Goal: Download file/media

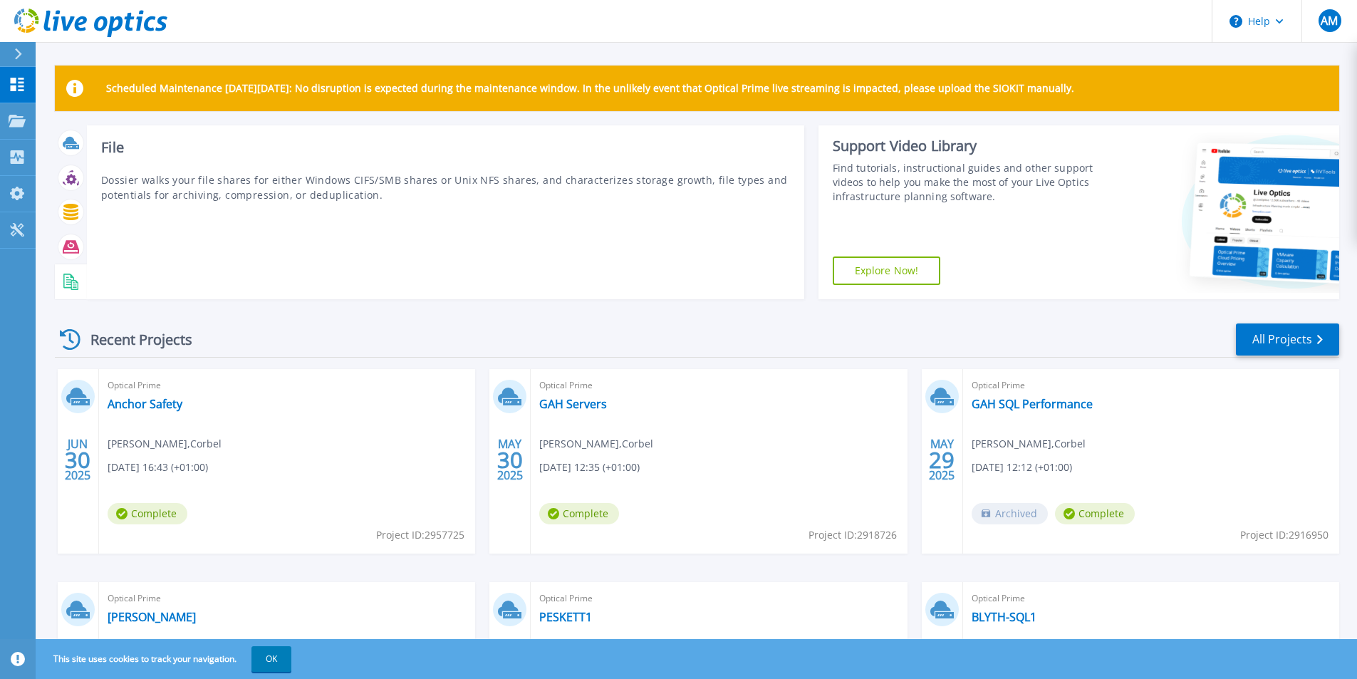
click at [74, 283] on icon at bounding box center [71, 281] width 16 height 16
click at [66, 286] on icon at bounding box center [71, 281] width 16 height 16
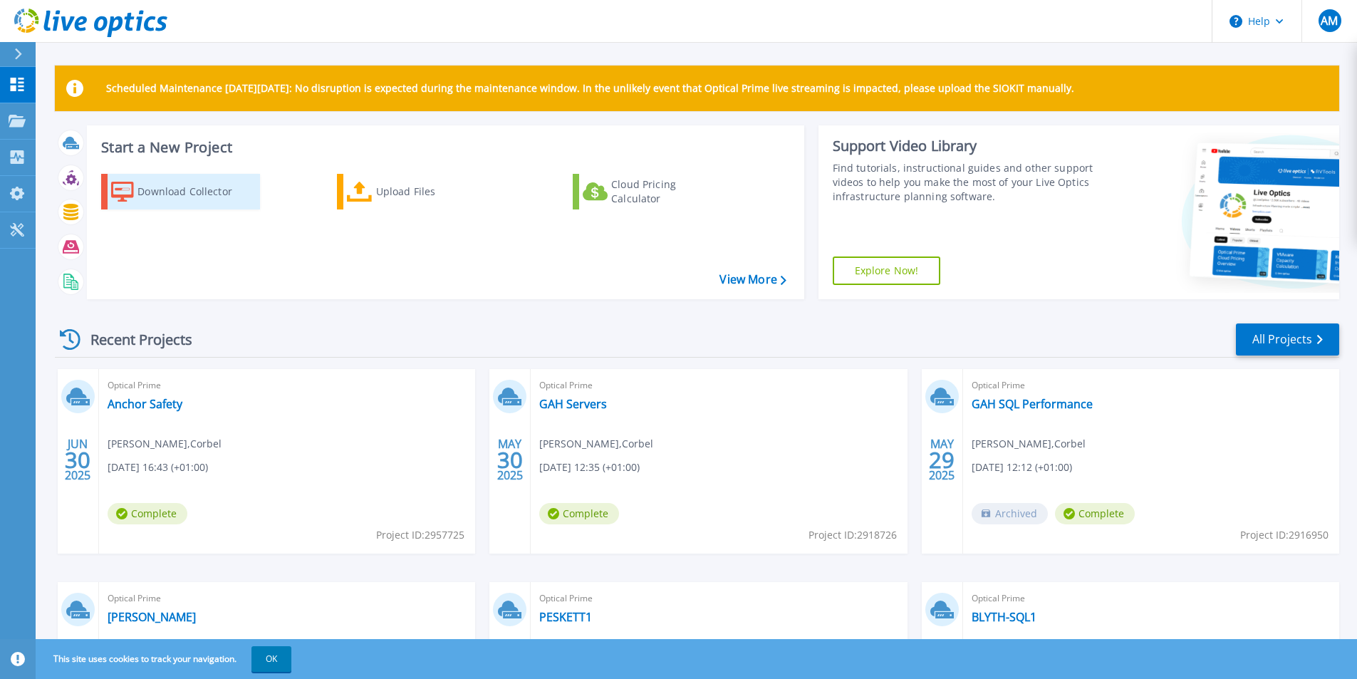
click at [207, 190] on div "Download Collector" at bounding box center [194, 191] width 114 height 28
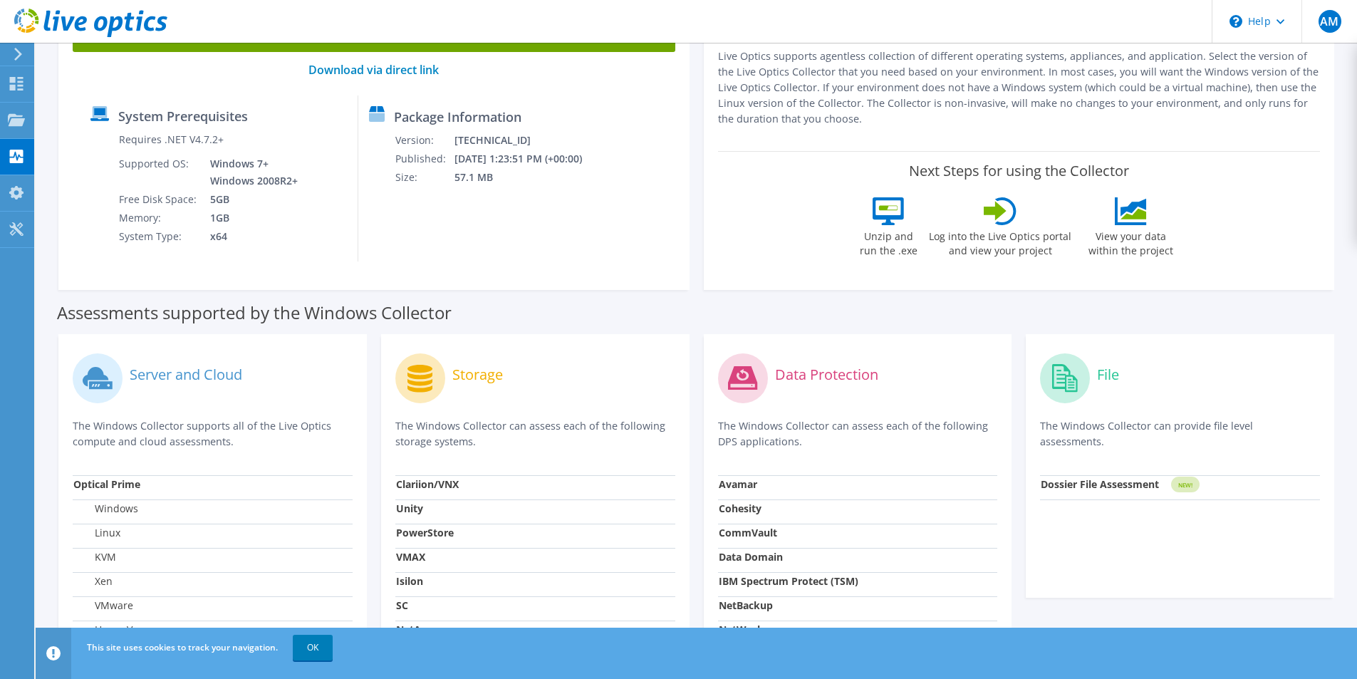
scroll to position [285, 0]
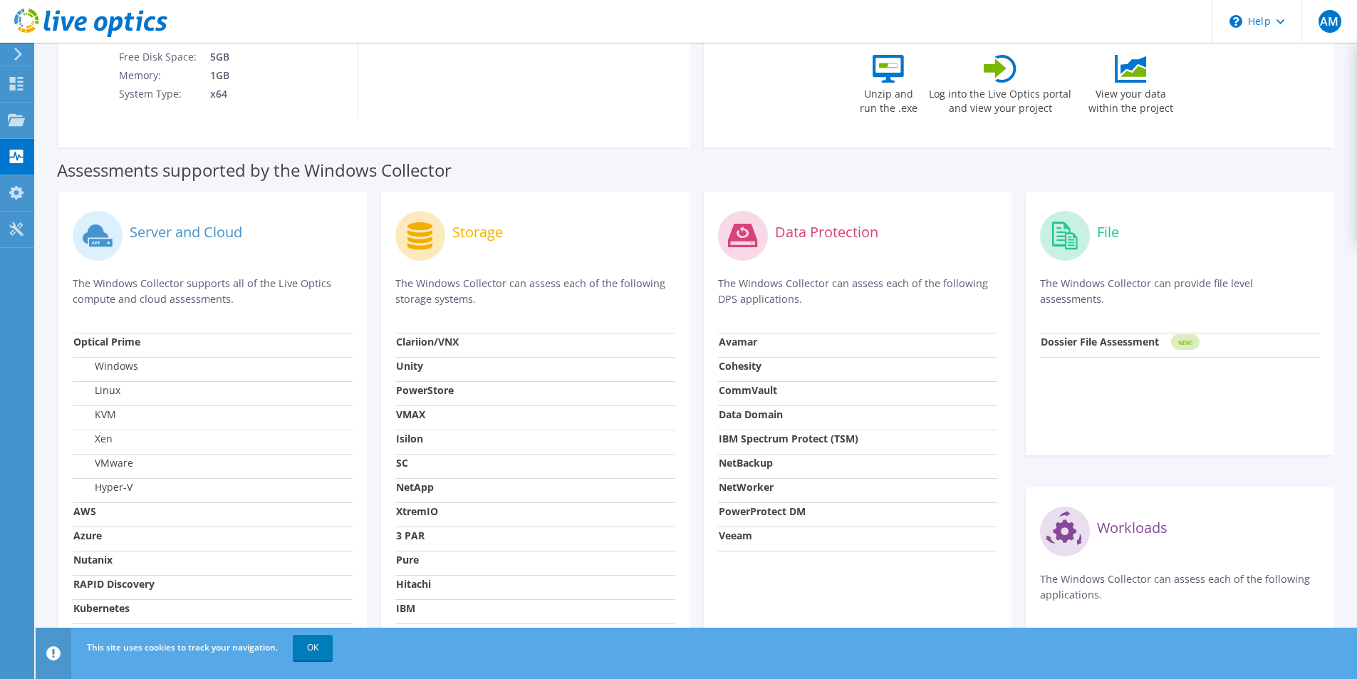
click at [1062, 245] on icon at bounding box center [1065, 235] width 26 height 28
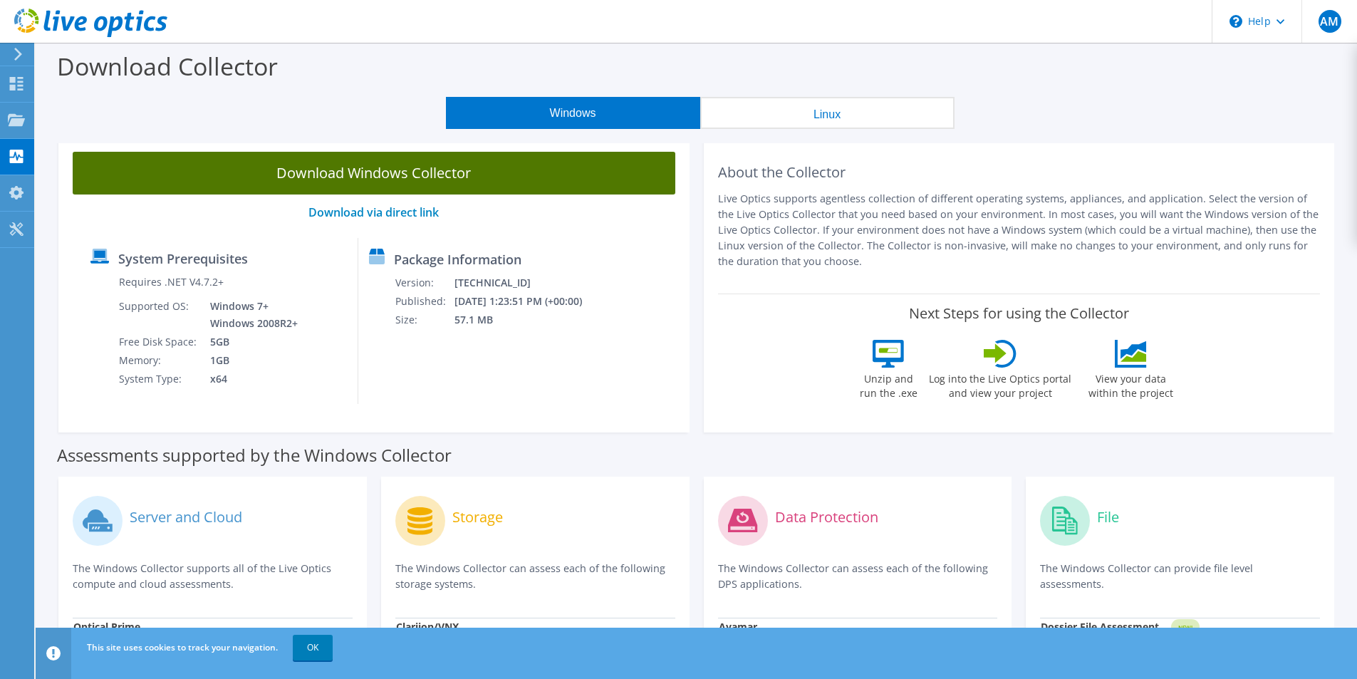
click at [438, 183] on link "Download Windows Collector" at bounding box center [374, 173] width 603 height 43
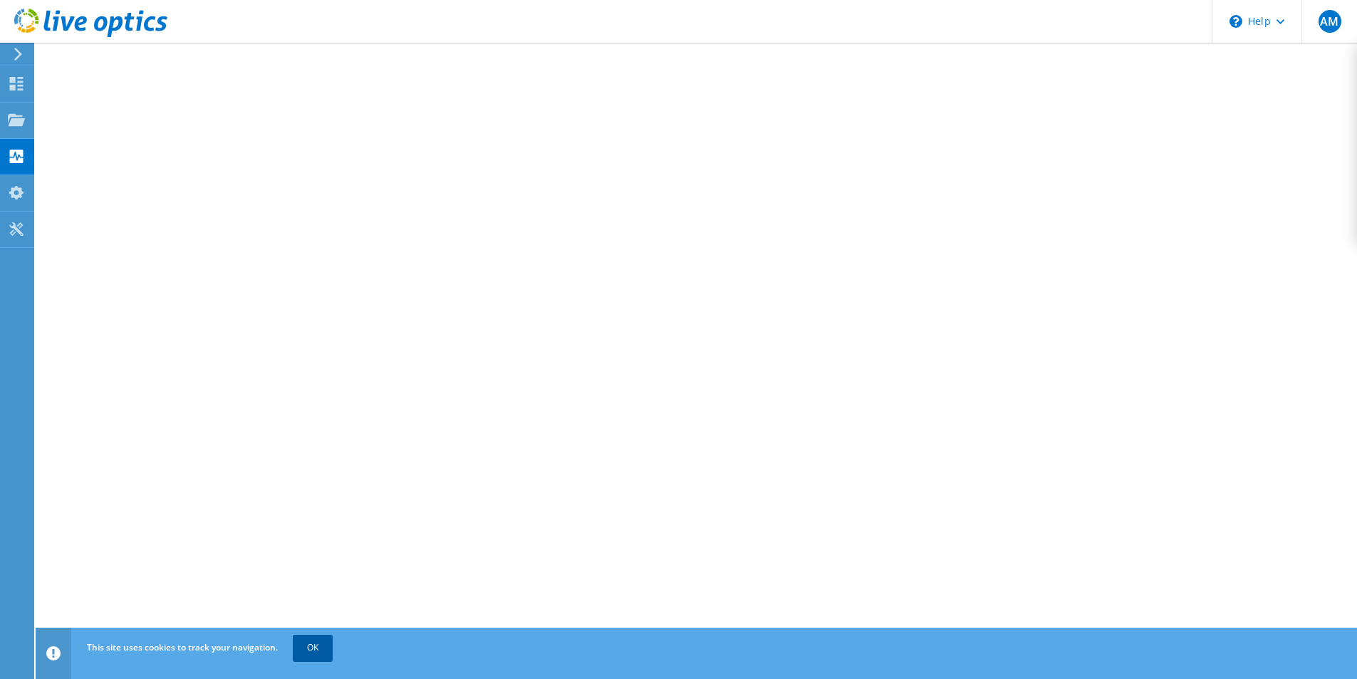
click at [312, 647] on link "OK" at bounding box center [313, 648] width 40 height 26
